Goal: Transaction & Acquisition: Purchase product/service

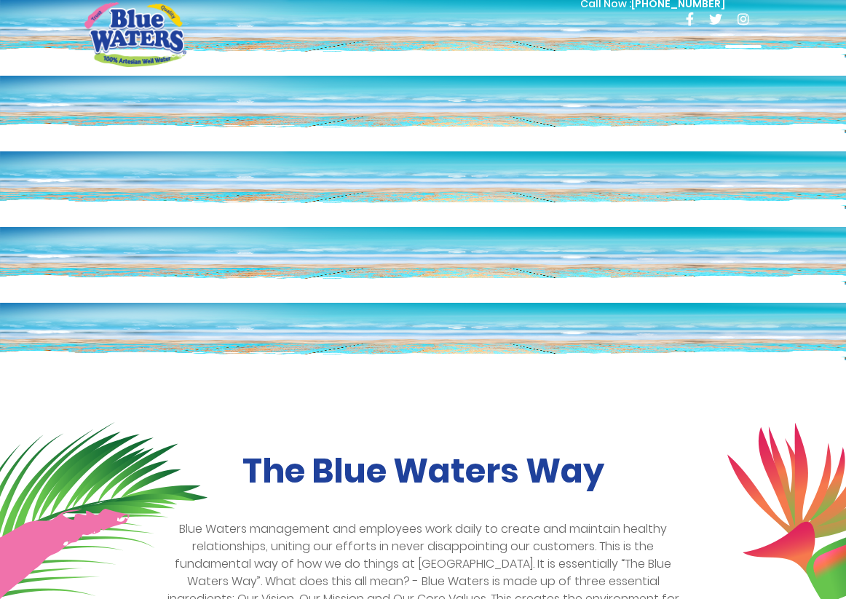
click at [738, 45] on span at bounding box center [743, 46] width 36 height 3
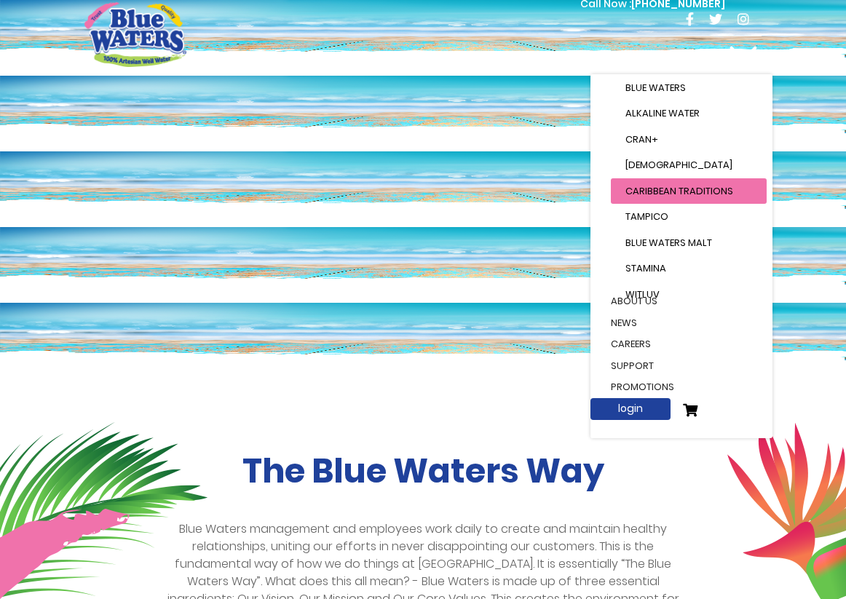
scroll to position [14, 0]
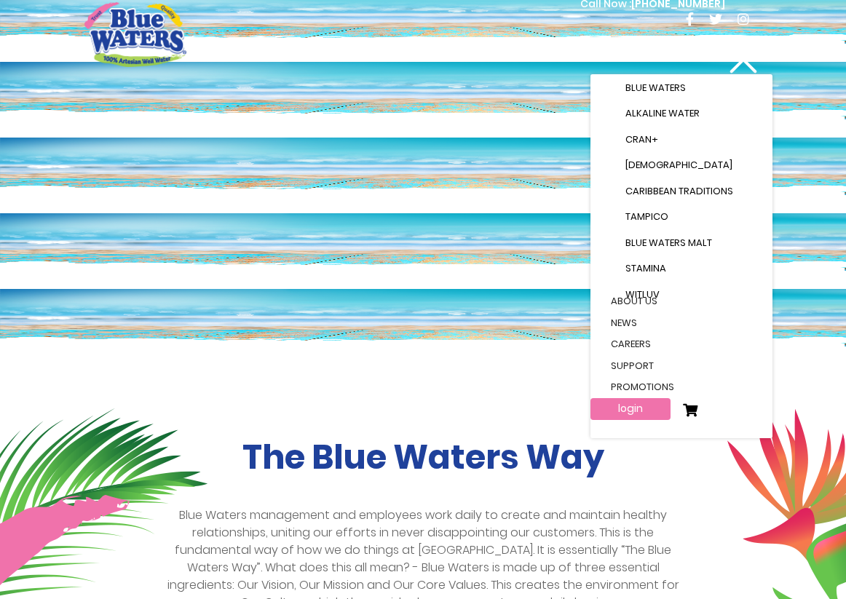
click at [641, 411] on link "login" at bounding box center [630, 409] width 80 height 22
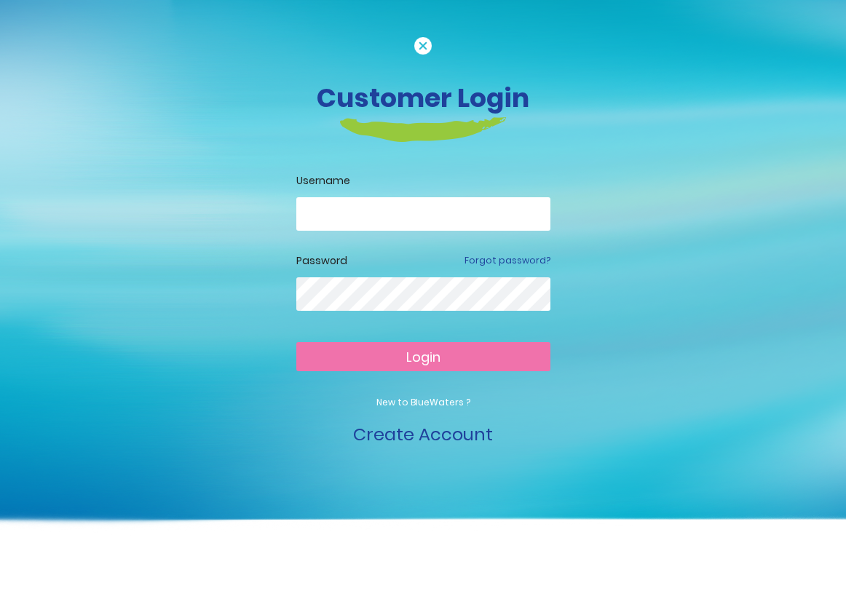
type input "**********"
click at [423, 356] on button "Login" at bounding box center [423, 356] width 254 height 29
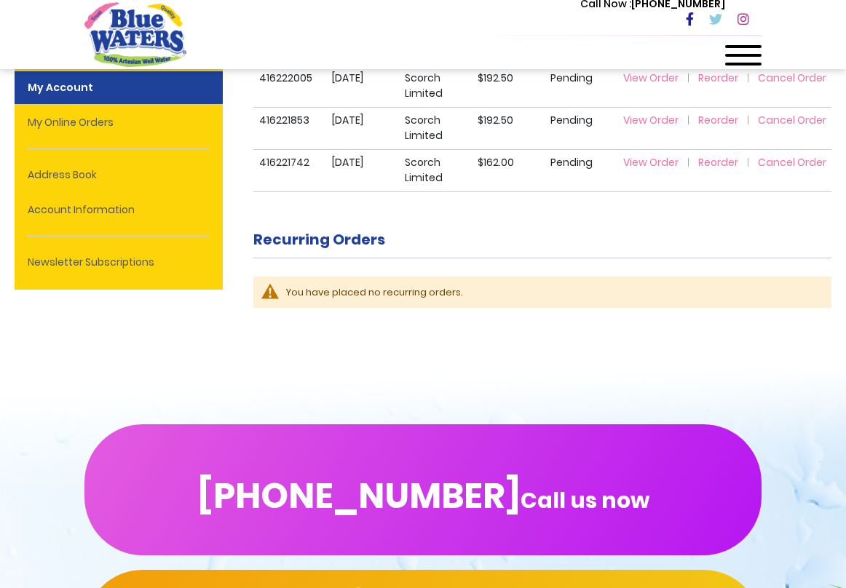
scroll to position [695, 0]
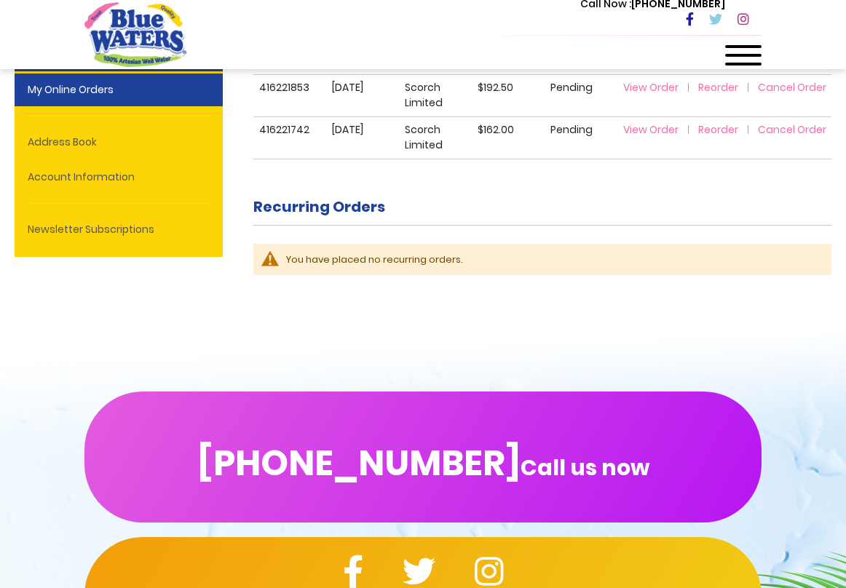
click at [123, 100] on link "My Online Orders" at bounding box center [119, 89] width 208 height 33
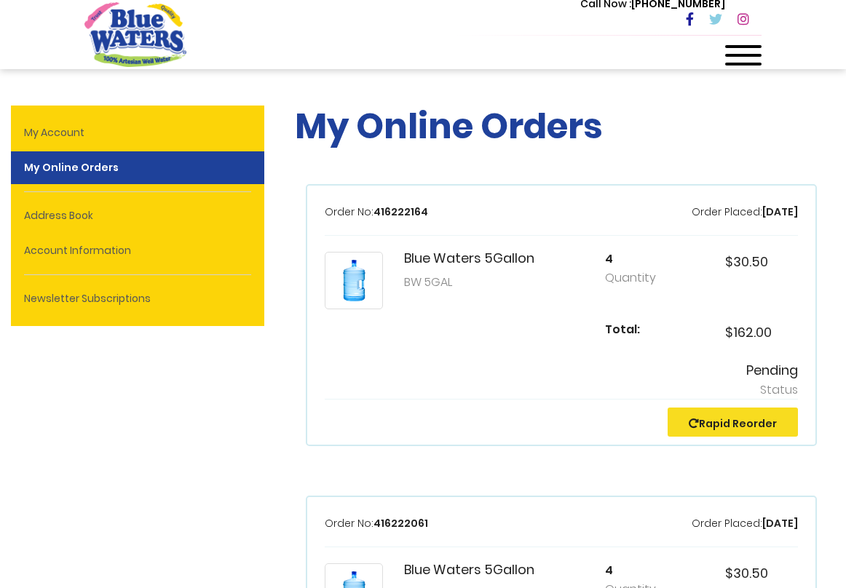
scroll to position [0, 4]
click at [704, 425] on link "Rapid Reorder" at bounding box center [732, 423] width 88 height 15
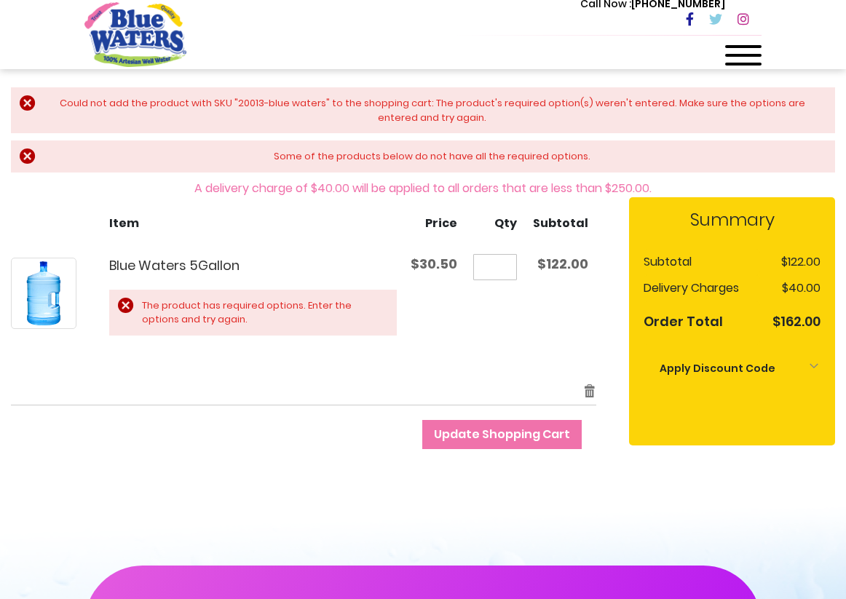
scroll to position [236, 0]
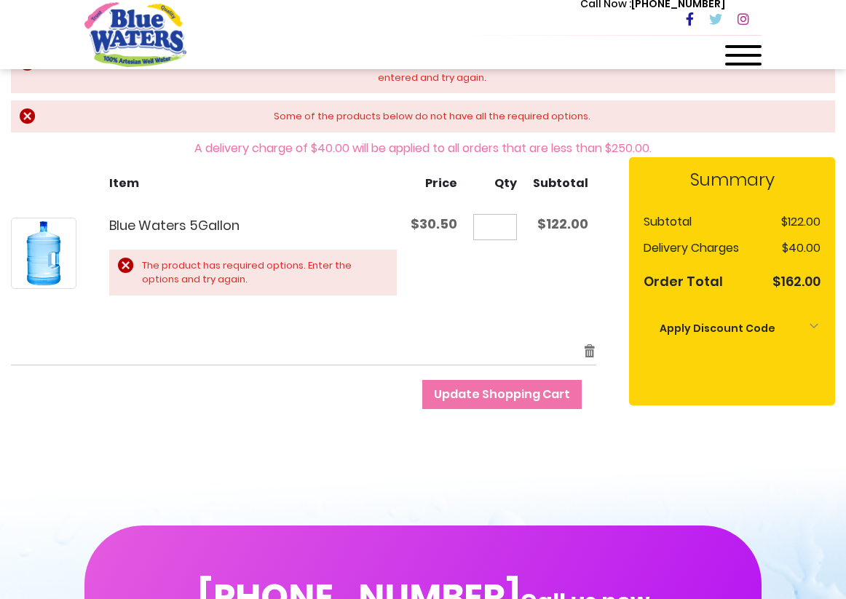
click at [508, 223] on input "*" at bounding box center [495, 227] width 44 height 26
type input "*"
click at [537, 309] on td "$122.00" at bounding box center [560, 273] width 71 height 140
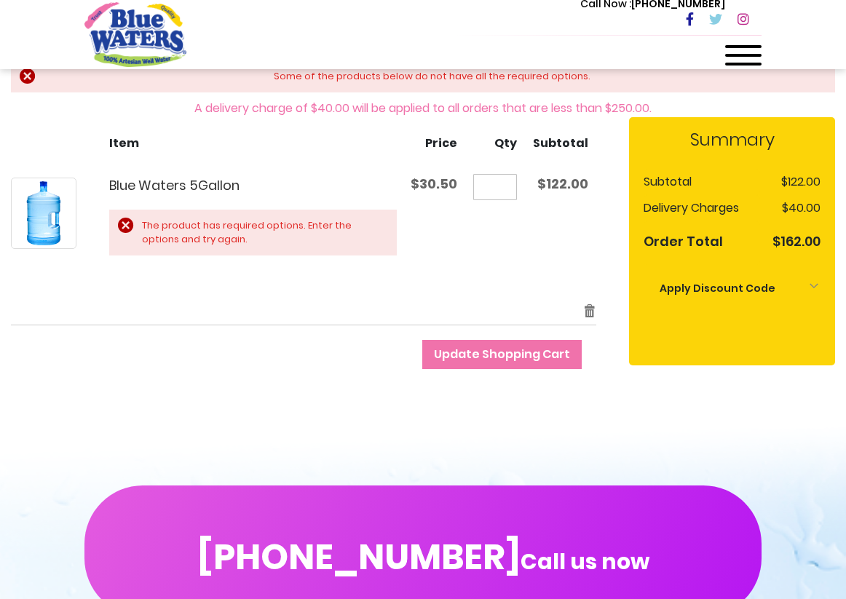
scroll to position [280, 0]
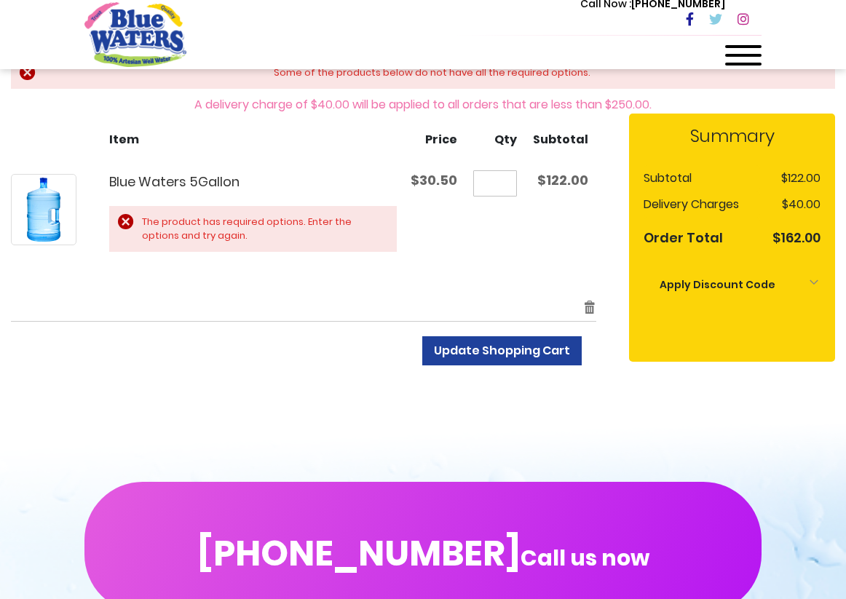
click at [537, 343] on span "Update Shopping Cart" at bounding box center [502, 350] width 136 height 17
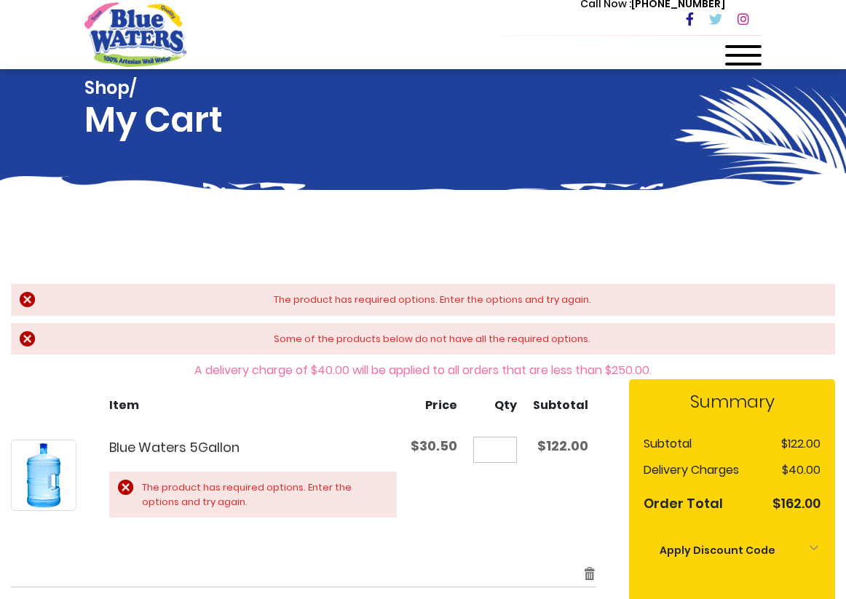
click at [749, 47] on span at bounding box center [743, 46] width 36 height 3
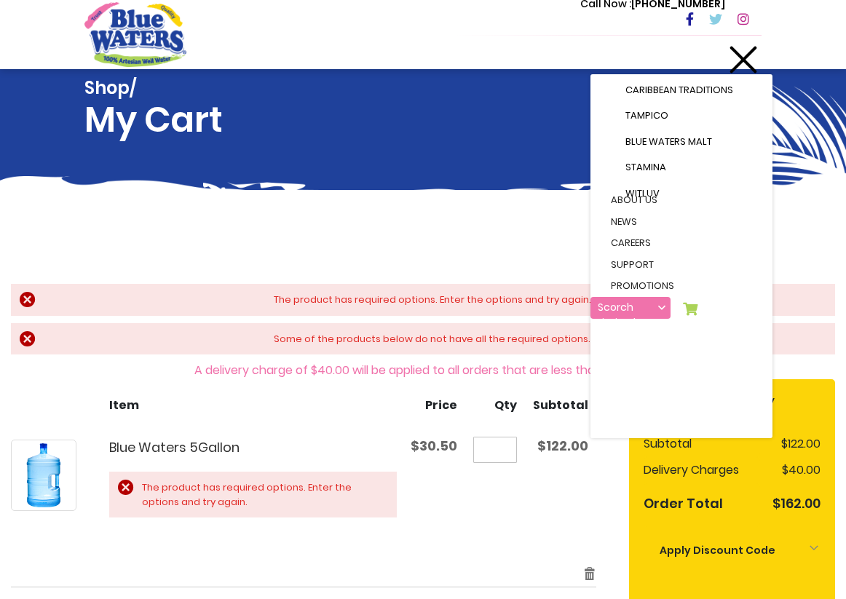
scroll to position [295, 0]
click at [452, 200] on div "Shop/ My Cart" at bounding box center [423, 142] width 846 height 146
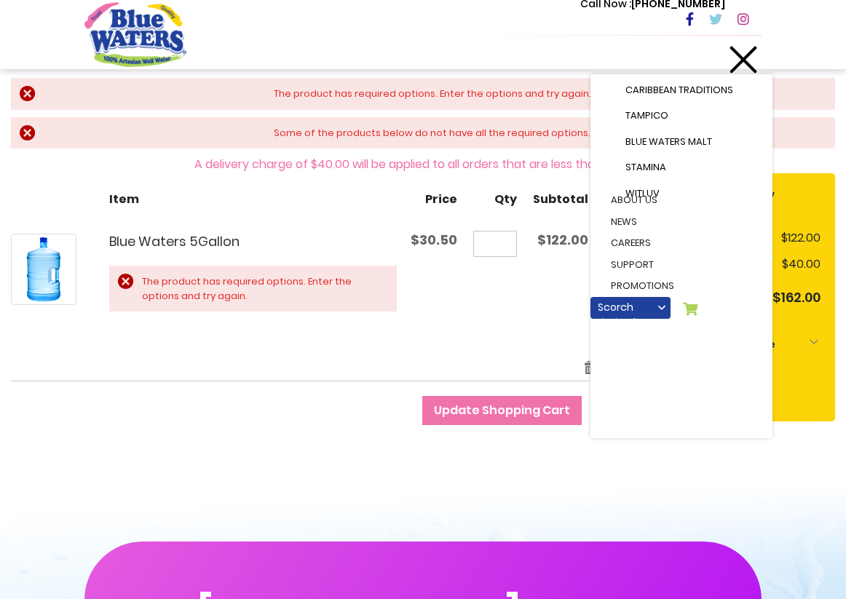
scroll to position [327, 0]
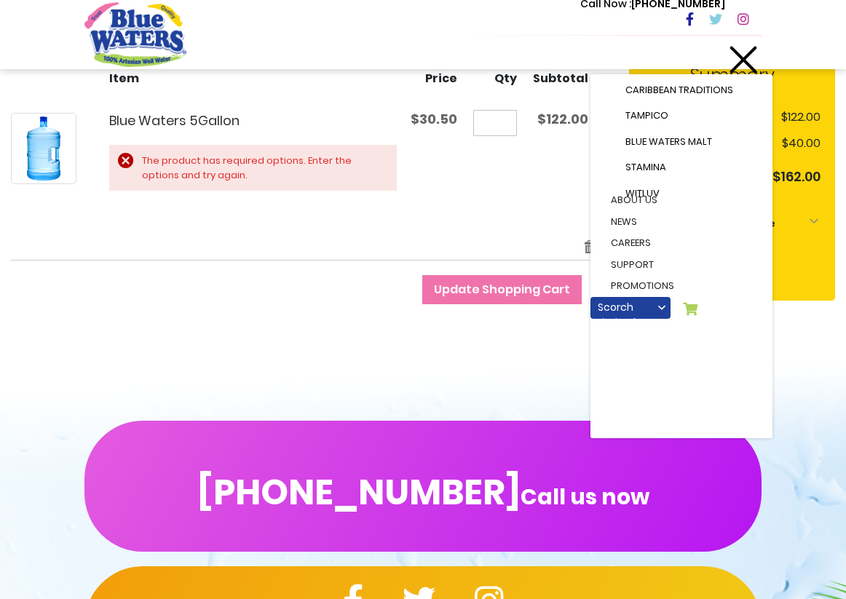
click at [477, 207] on td "Qty *" at bounding box center [495, 168] width 60 height 140
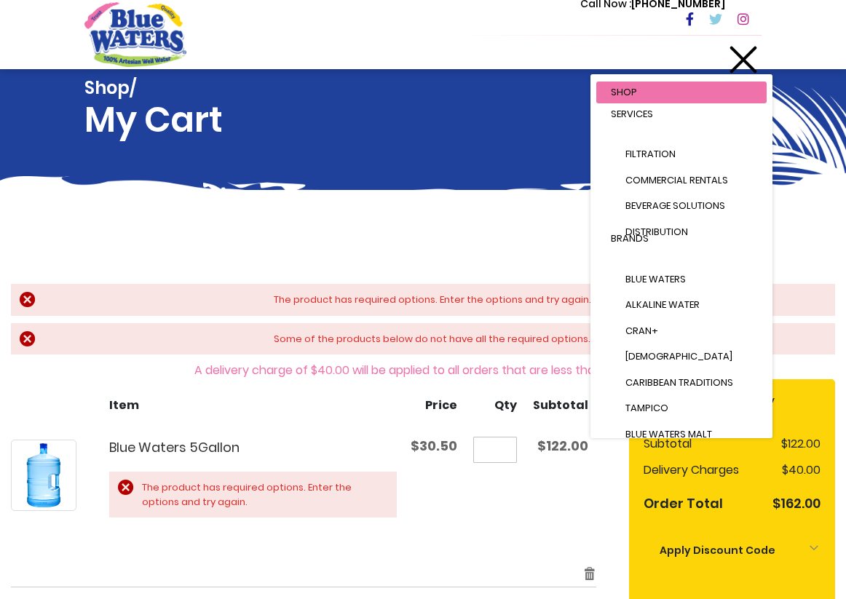
scroll to position [0, 0]
click at [665, 103] on link "Services" at bounding box center [681, 114] width 170 height 22
click at [744, 60] on span at bounding box center [743, 60] width 28 height 28
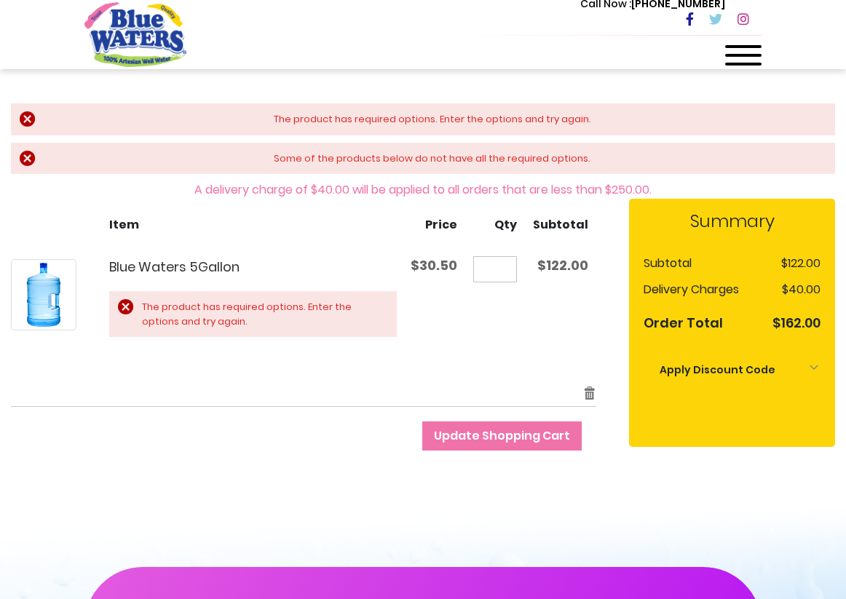
scroll to position [182, 0]
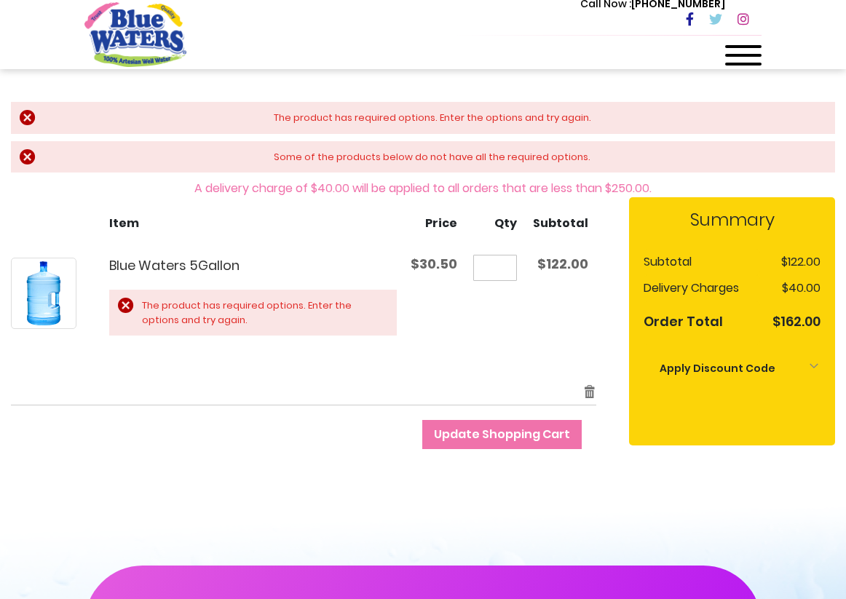
click at [741, 54] on span at bounding box center [743, 55] width 36 height 3
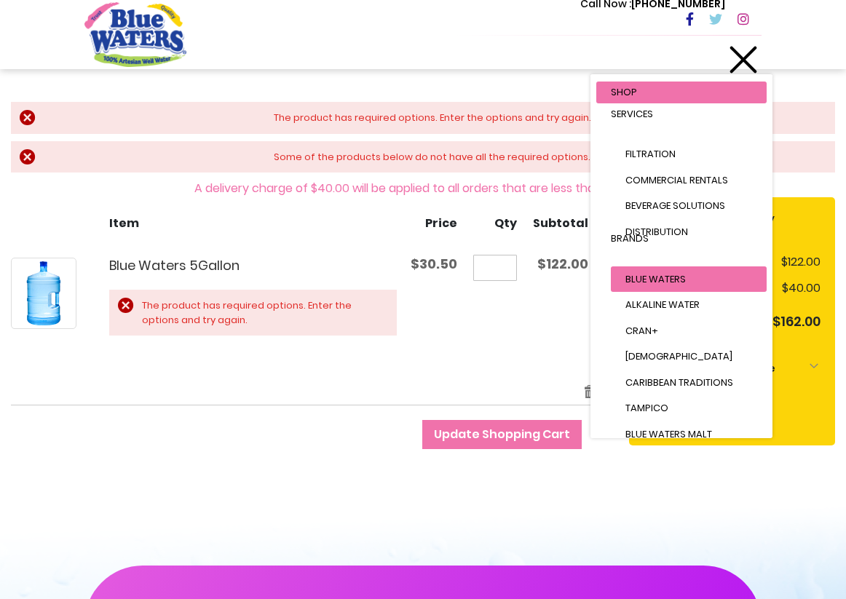
click at [658, 267] on link "Blue Waters" at bounding box center [688, 279] width 156 height 26
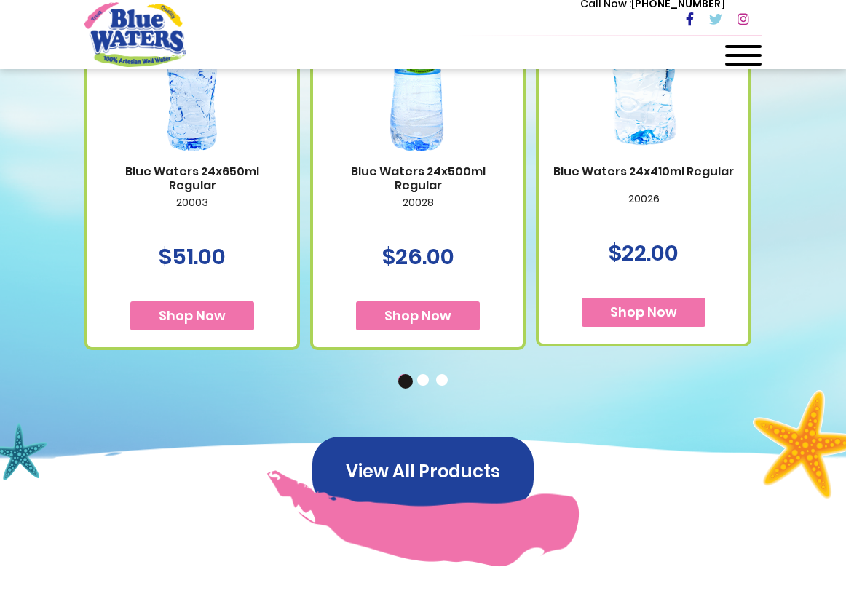
scroll to position [1047, 0]
click at [434, 467] on button "View All Products" at bounding box center [422, 472] width 221 height 70
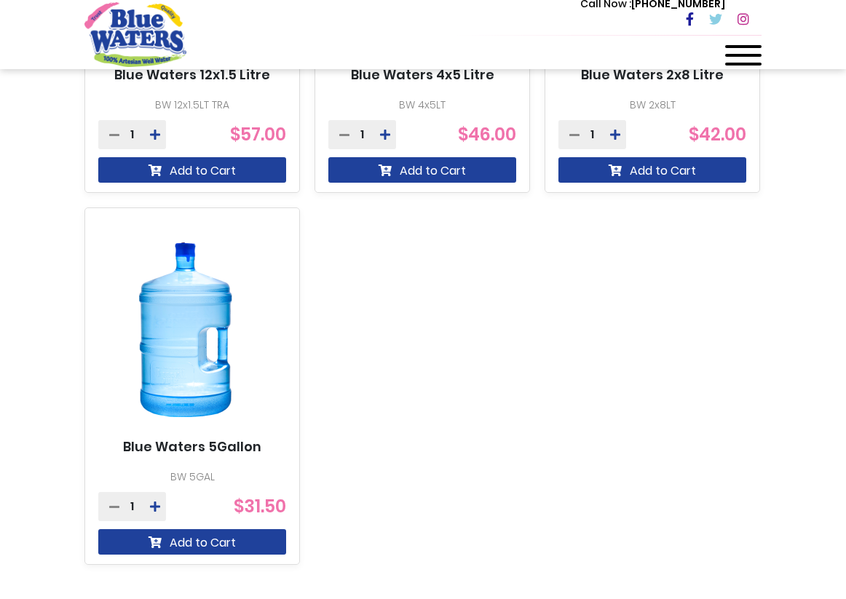
scroll to position [1147, 0]
click at [153, 501] on icon at bounding box center [155, 507] width 10 height 12
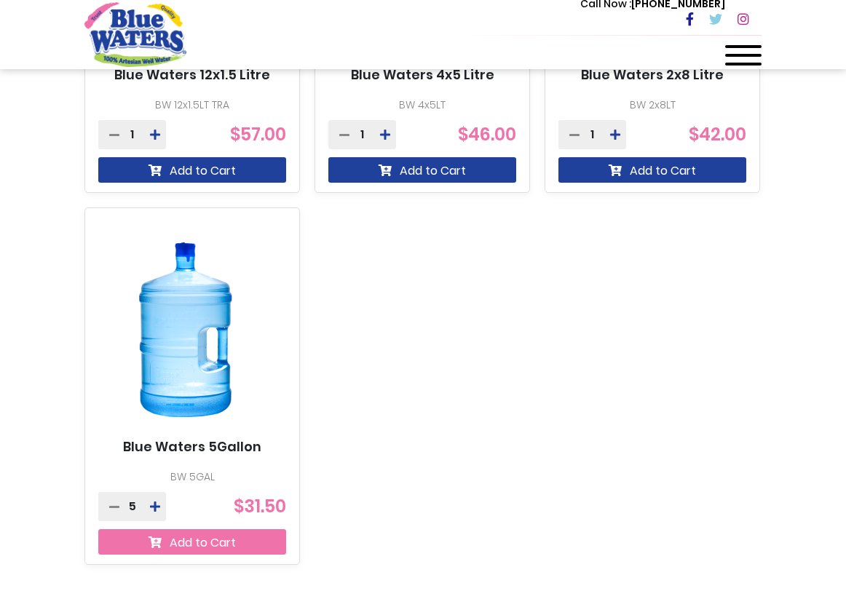
click at [179, 544] on button "Add to Cart" at bounding box center [192, 541] width 188 height 25
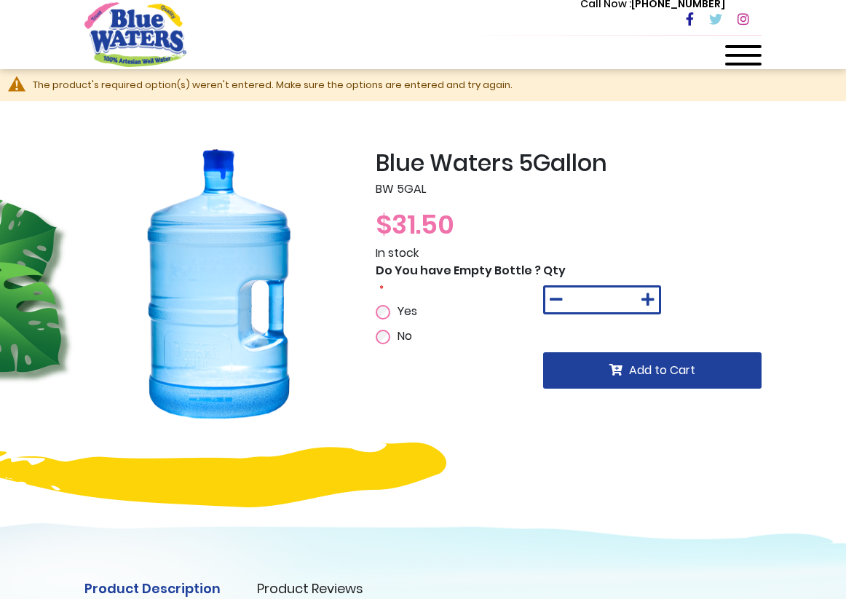
click at [650, 295] on icon at bounding box center [647, 300] width 13 height 15
type input "*"
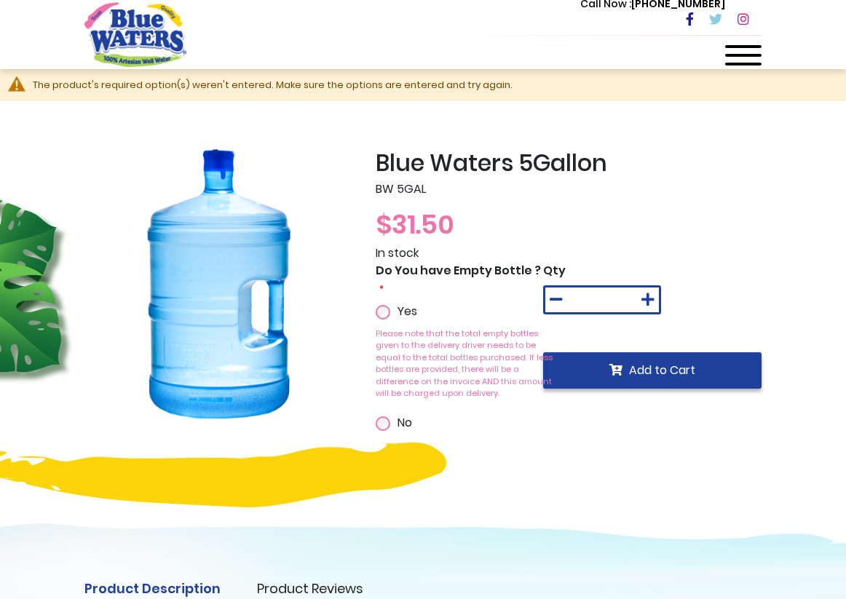
click at [672, 365] on span "Add to Cart" at bounding box center [662, 370] width 66 height 17
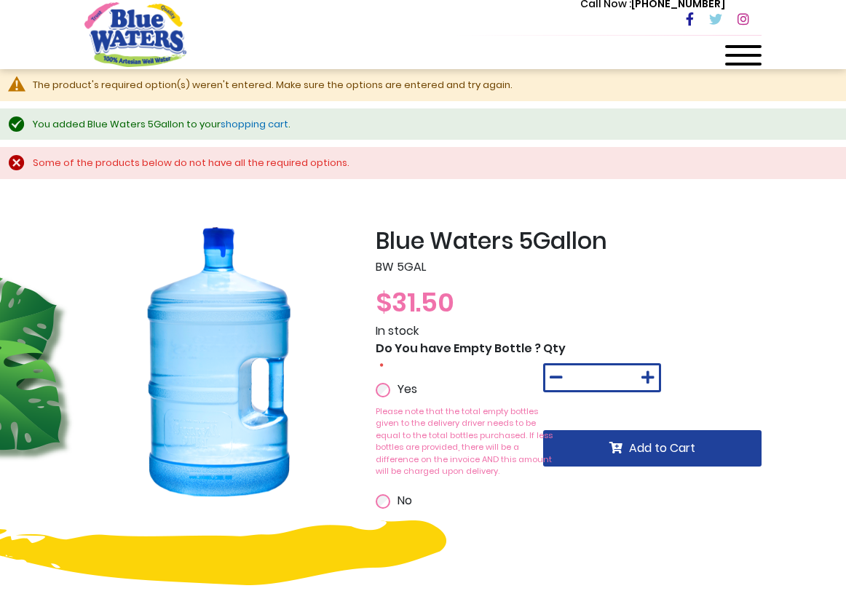
click at [752, 50] on div at bounding box center [743, 59] width 36 height 29
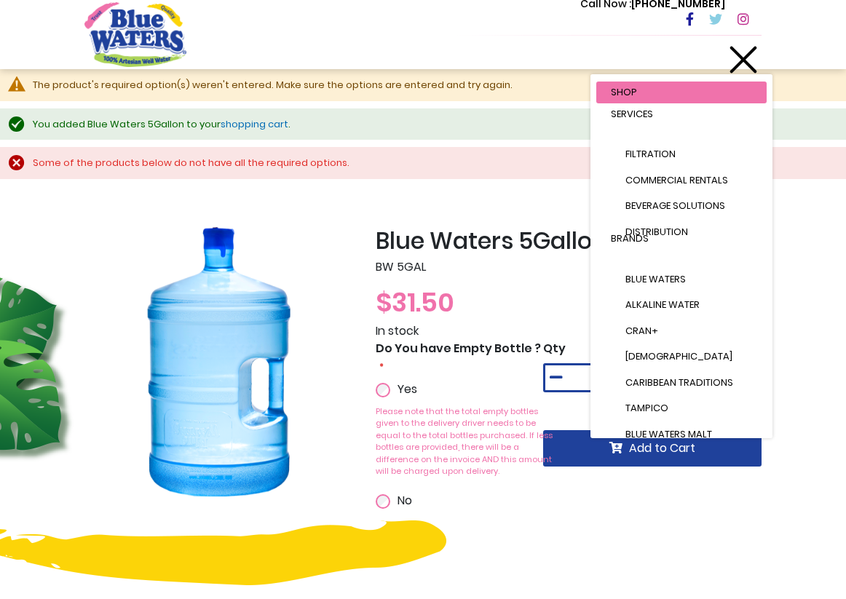
click at [244, 122] on link "shopping cart" at bounding box center [254, 124] width 68 height 14
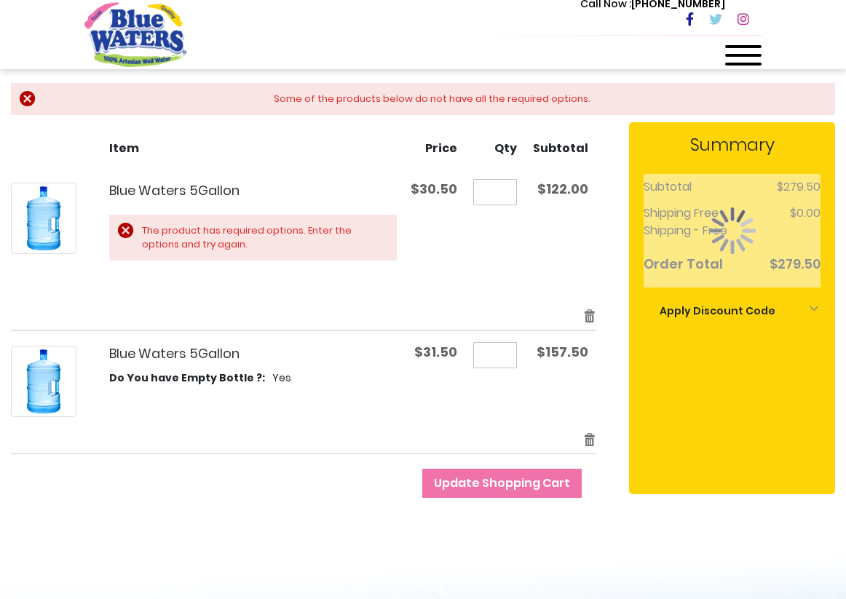
scroll to position [202, 0]
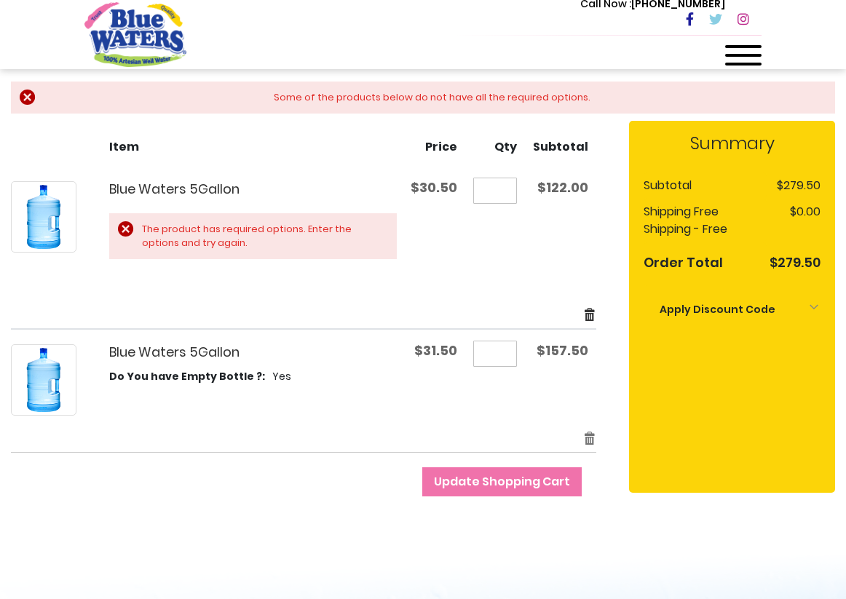
click at [591, 309] on link "Remove item" at bounding box center [589, 314] width 13 height 17
click at [588, 309] on link "Remove item" at bounding box center [589, 314] width 13 height 17
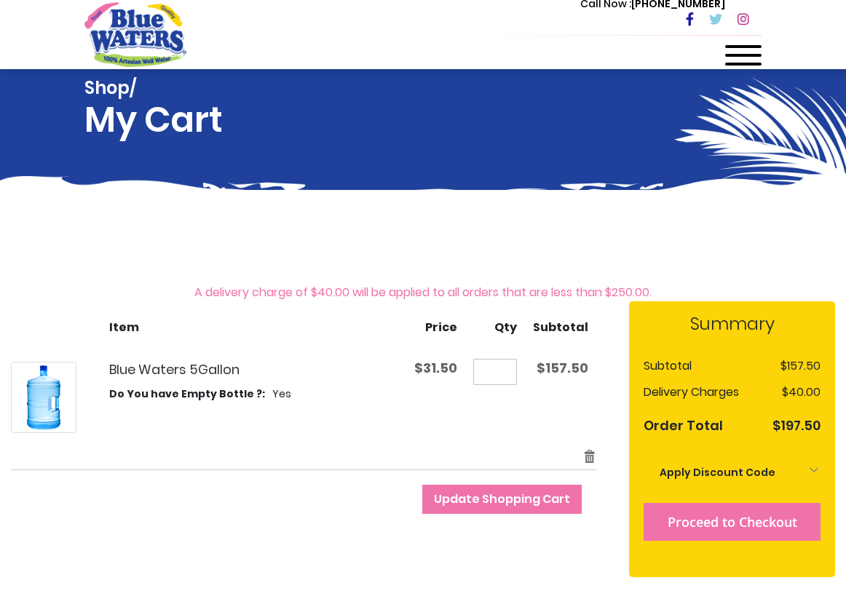
click at [749, 512] on button "Proceed to Checkout" at bounding box center [731, 522] width 177 height 38
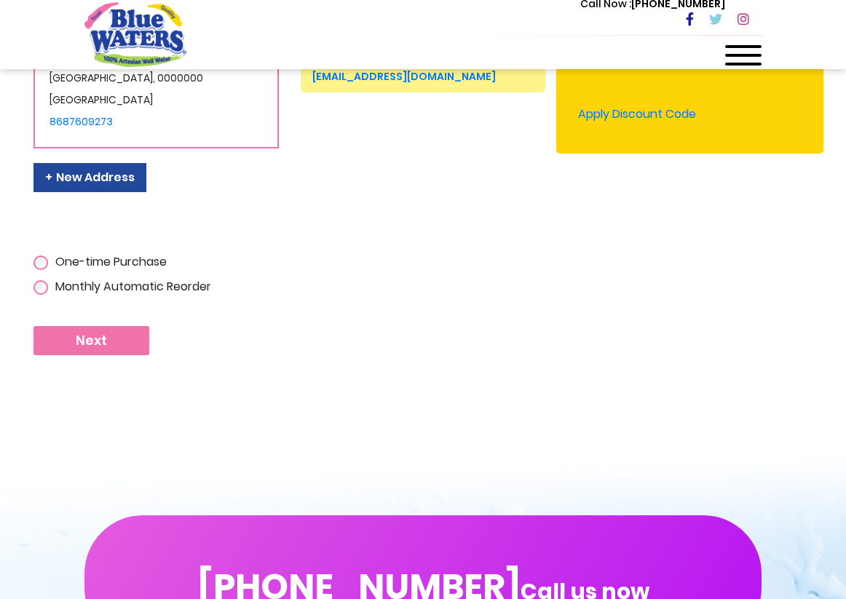
scroll to position [423, 0]
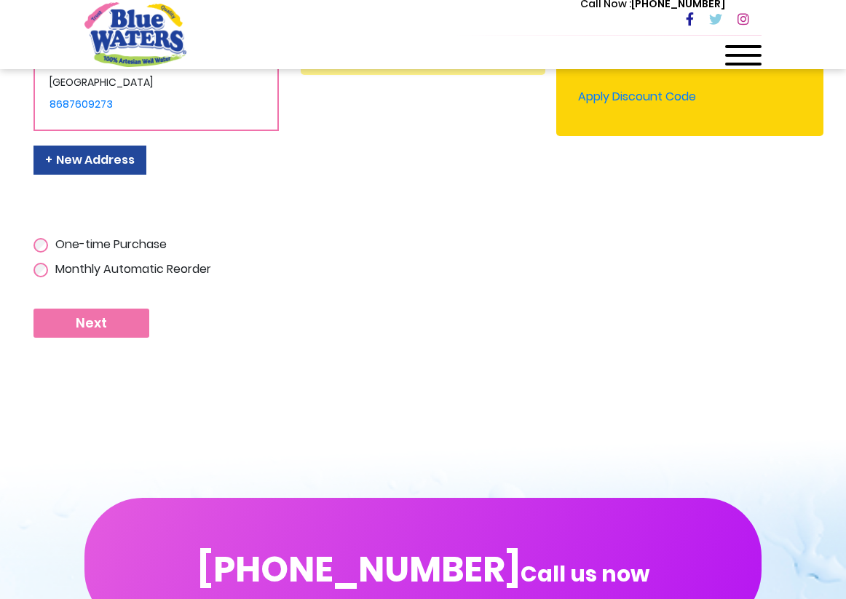
click at [103, 331] on span "Next" at bounding box center [91, 323] width 31 height 16
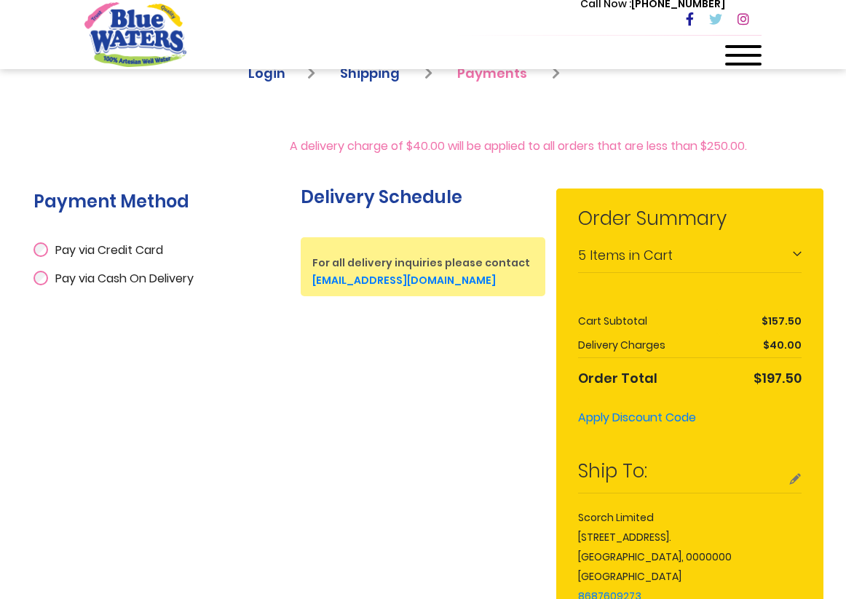
scroll to position [202, 0]
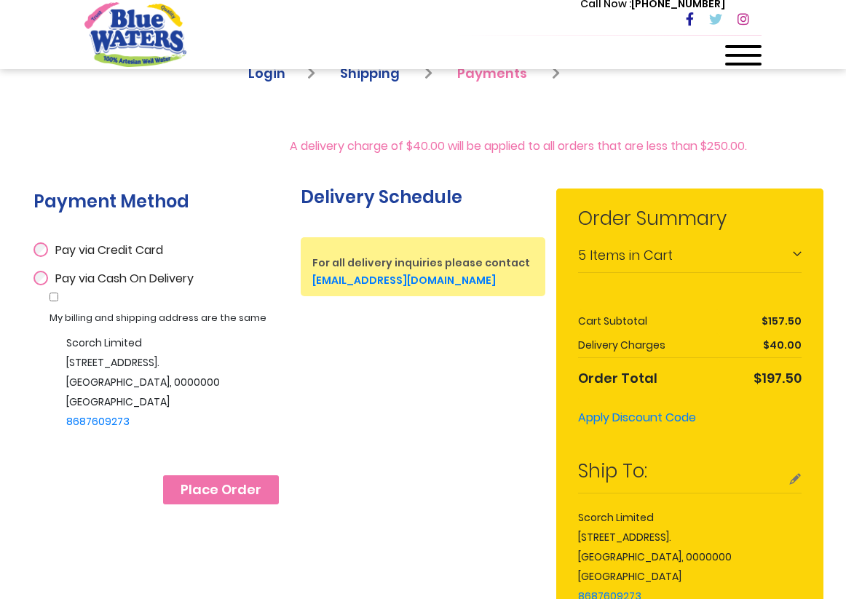
click at [229, 498] on span "Place Order" at bounding box center [220, 490] width 81 height 16
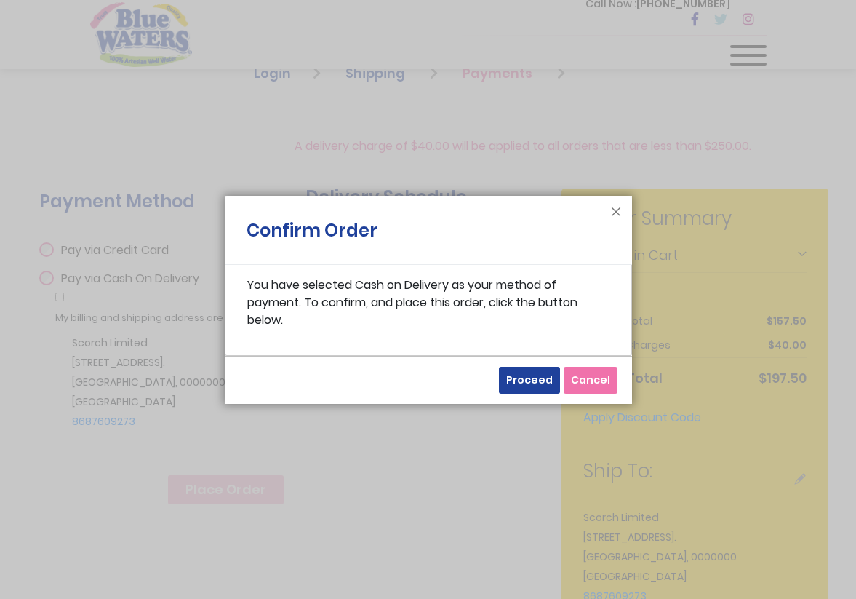
click at [534, 381] on span "Proceed" at bounding box center [529, 380] width 47 height 15
